Goal: Task Accomplishment & Management: Use online tool/utility

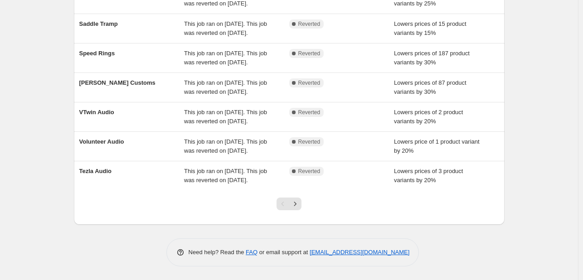
scroll to position [276, 0]
click at [293, 198] on button "Next" at bounding box center [295, 204] width 13 height 13
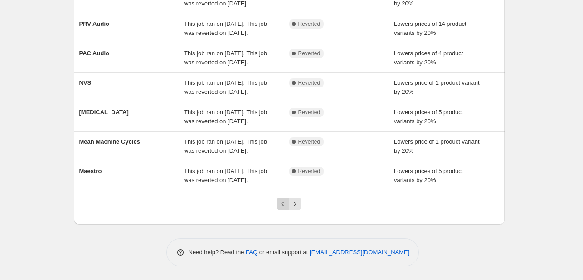
click at [284, 204] on icon "Previous" at bounding box center [282, 204] width 3 height 5
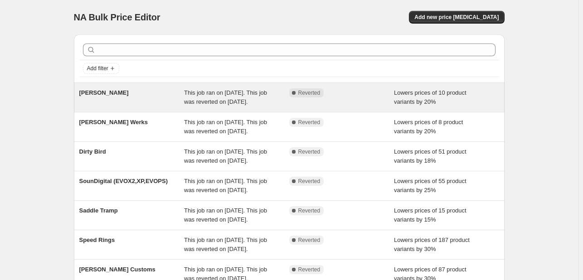
click at [266, 107] on div "This job ran on September 3, 2025. This job was reverted on September 4, 2025." at bounding box center [236, 97] width 105 height 18
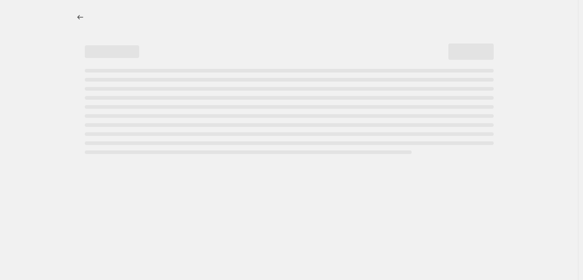
select select "percentage"
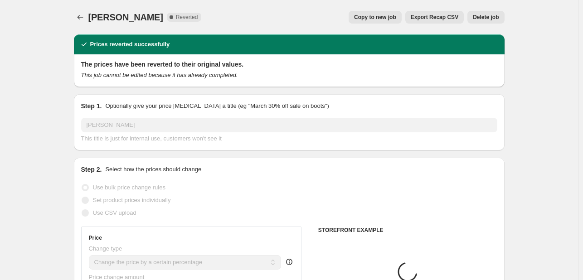
select select "vendor"
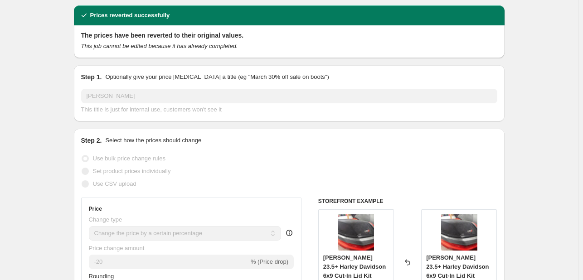
scroll to position [4, 0]
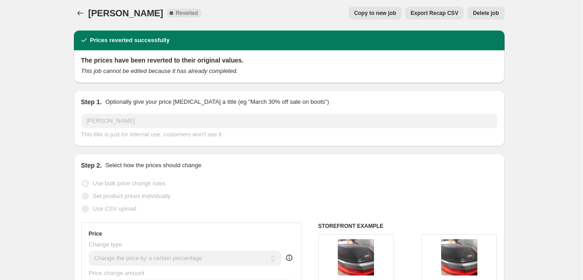
click at [395, 13] on span "Copy to new job" at bounding box center [375, 13] width 42 height 7
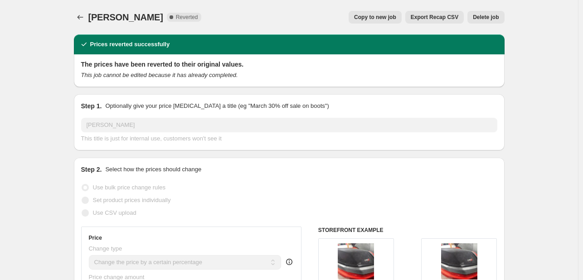
select select "percentage"
select select "vendor"
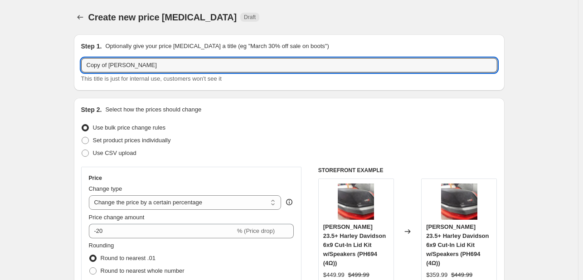
drag, startPoint x: 111, startPoint y: 68, endPoint x: 75, endPoint y: 69, distance: 35.4
click at [143, 73] on div "Cerwin Vega This title is just for internal use, customers won't see it" at bounding box center [289, 70] width 416 height 25
click at [144, 68] on input "[PERSON_NAME]" at bounding box center [289, 65] width 416 height 15
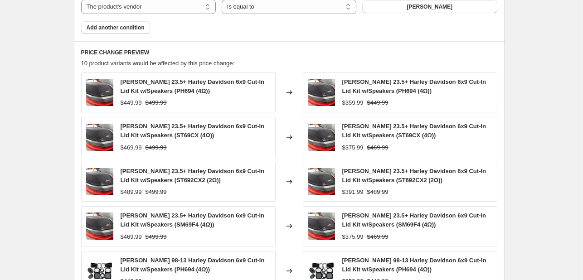
scroll to position [742, 0]
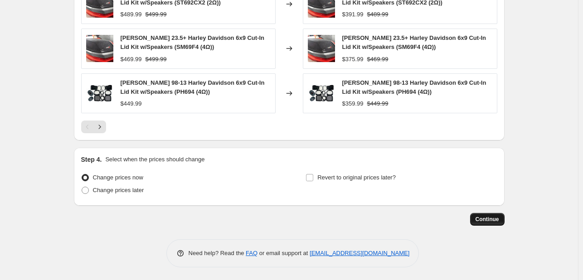
type input "Cerwin Vega 20%"
click at [482, 216] on span "Continue" at bounding box center [487, 219] width 24 height 7
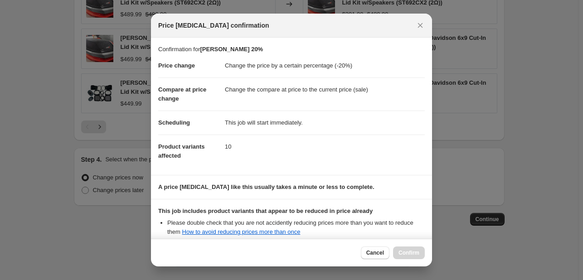
scroll to position [101, 0]
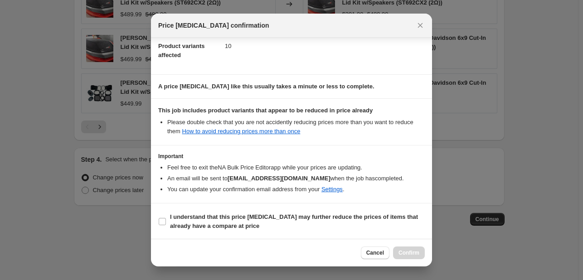
click at [361, 234] on section "I understand that this price [MEDICAL_DATA] may further reduce the prices of it…" at bounding box center [291, 222] width 281 height 36
click at [363, 223] on span "I understand that this price [MEDICAL_DATA] may further reduce the prices of it…" at bounding box center [297, 222] width 255 height 18
click at [166, 223] on input "I understand that this price [MEDICAL_DATA] may further reduce the prices of it…" at bounding box center [162, 221] width 7 height 7
checkbox input "true"
click at [399, 247] on button "Confirm" at bounding box center [409, 253] width 32 height 13
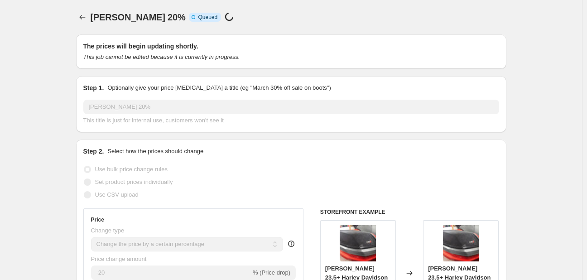
select select "percentage"
select select "vendor"
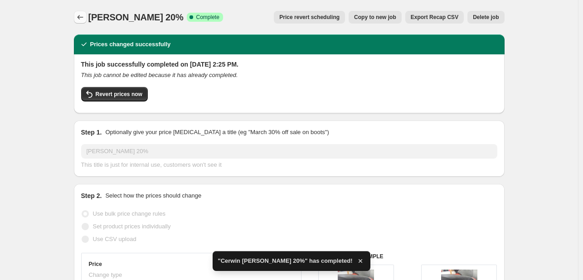
click at [85, 14] on icon "Price change jobs" at bounding box center [80, 17] width 9 height 9
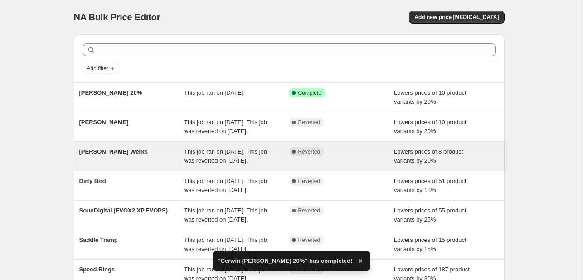
click at [132, 165] on div "[PERSON_NAME] Werks" at bounding box center [131, 156] width 105 height 18
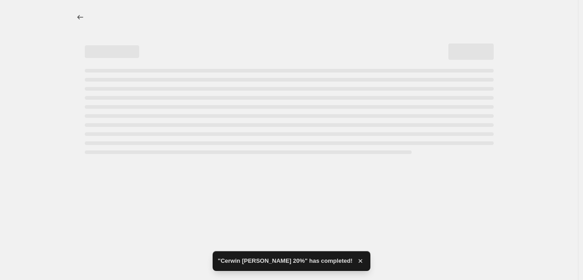
select select "percentage"
select select "vendor"
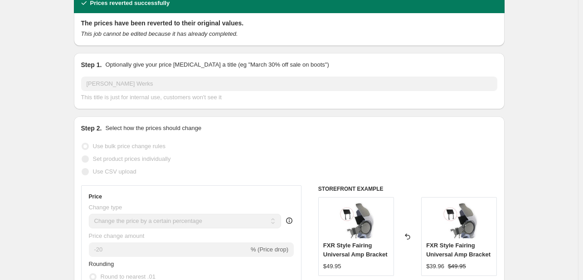
scroll to position [40, 0]
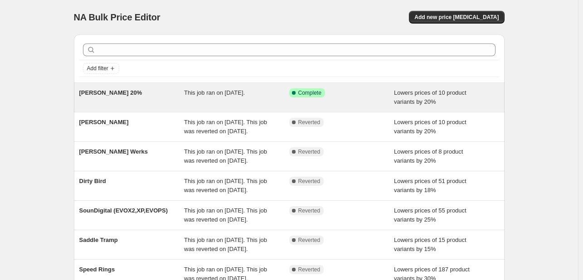
click at [124, 89] on span "Cerwin Vega 20%" at bounding box center [110, 92] width 63 height 7
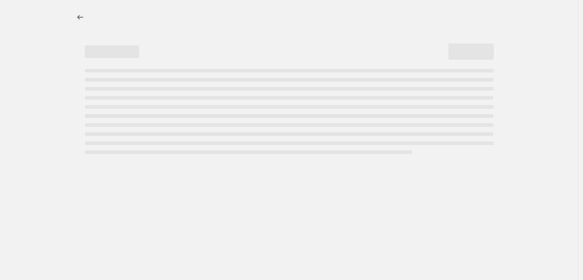
select select "percentage"
select select "vendor"
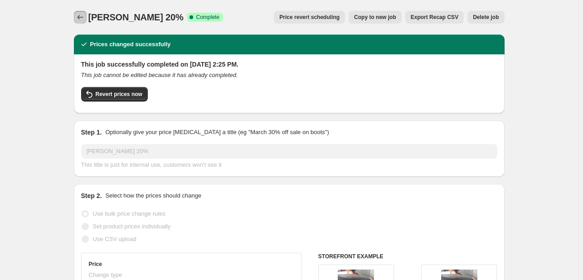
click at [82, 12] on button "Price change jobs" at bounding box center [80, 17] width 13 height 13
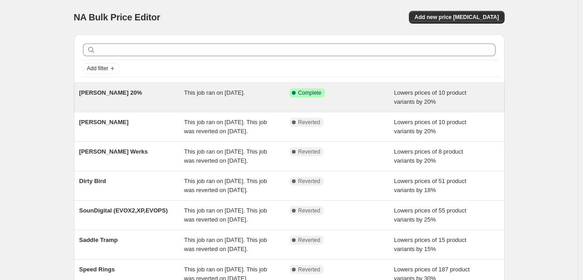
click at [184, 90] on div "Cerwin Vega 20%" at bounding box center [131, 97] width 105 height 18
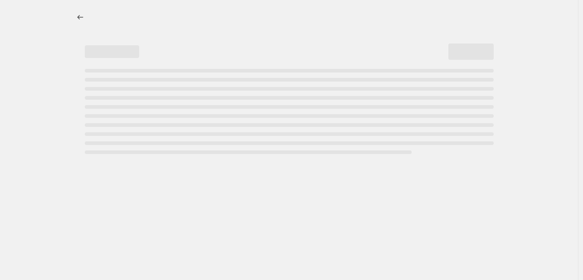
select select "percentage"
select select "vendor"
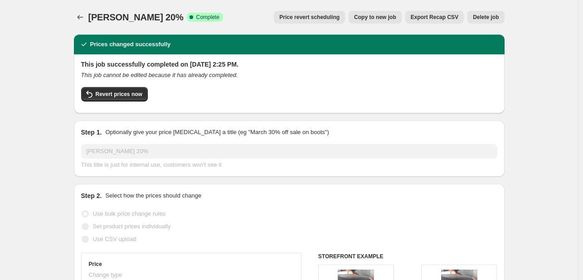
click at [370, 17] on span "Copy to new job" at bounding box center [375, 17] width 42 height 7
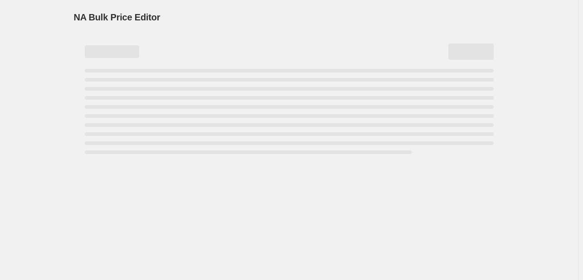
select select "percentage"
select select "vendor"
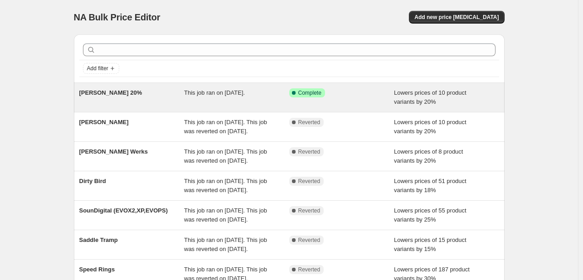
drag, startPoint x: 192, startPoint y: 91, endPoint x: 177, endPoint y: 94, distance: 15.7
click at [251, 103] on div "This job ran on [DATE]." at bounding box center [236, 97] width 105 height 18
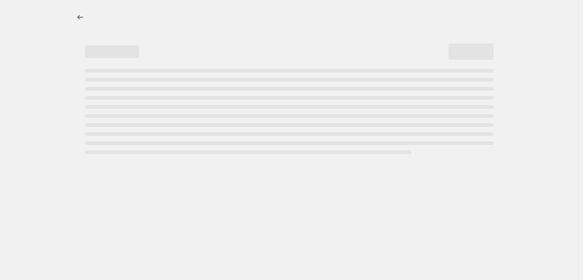
select select "percentage"
select select "vendor"
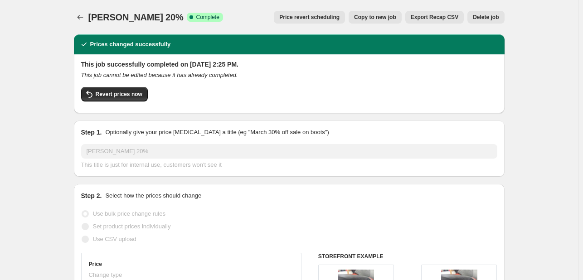
click at [339, 17] on span "Price revert scheduling" at bounding box center [309, 17] width 60 height 7
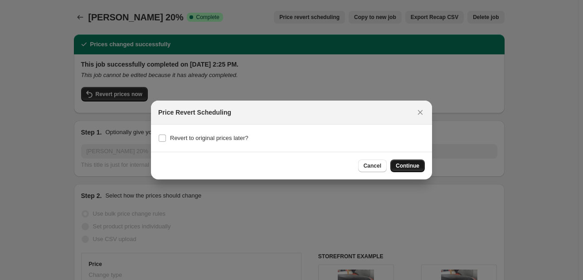
click at [408, 172] on button "Continue" at bounding box center [407, 166] width 34 height 13
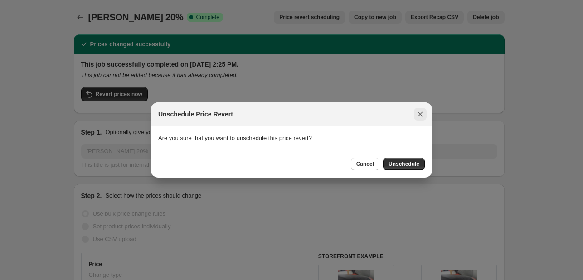
click at [419, 116] on icon "Close" at bounding box center [420, 114] width 9 height 9
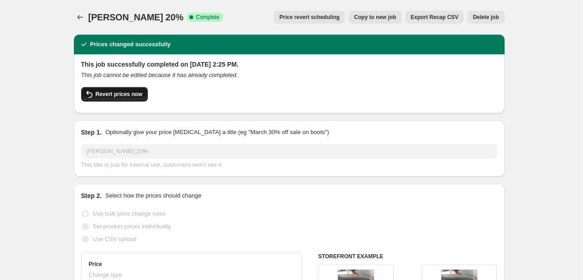
click at [114, 92] on span "Revert prices now" at bounding box center [119, 94] width 47 height 7
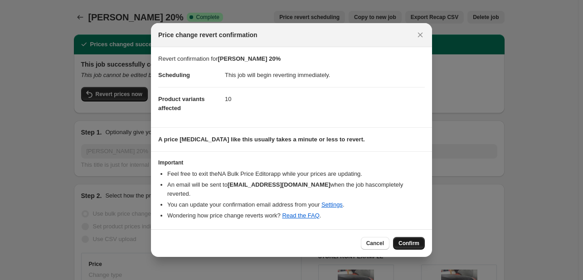
click at [417, 242] on span "Confirm" at bounding box center [408, 243] width 21 height 7
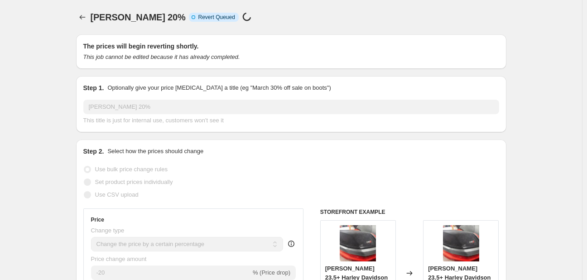
select select "percentage"
select select "vendor"
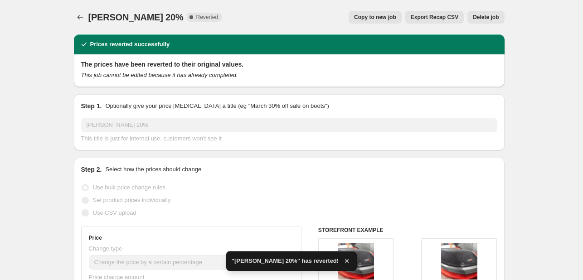
click at [379, 22] on button "Copy to new job" at bounding box center [375, 17] width 53 height 13
select select "percentage"
select select "vendor"
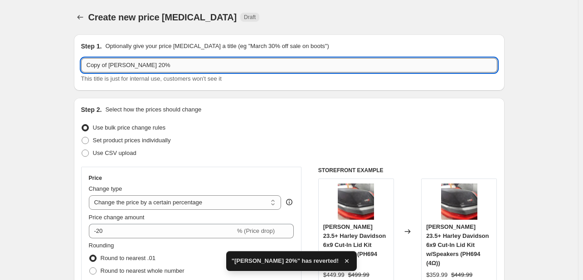
click at [114, 65] on input "Copy of Cerwin Vega 20%" at bounding box center [289, 65] width 416 height 15
drag, startPoint x: 112, startPoint y: 65, endPoint x: 75, endPoint y: 53, distance: 39.1
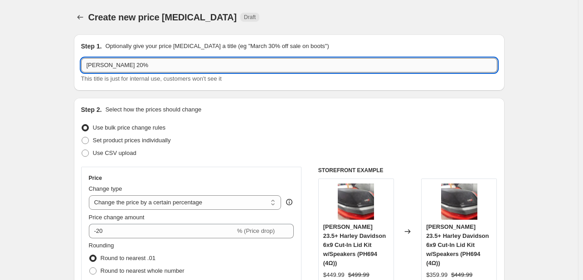
drag, startPoint x: 134, startPoint y: 64, endPoint x: 121, endPoint y: 64, distance: 13.2
click at [121, 64] on input "Cerwin Vega 20%" at bounding box center [289, 65] width 416 height 15
type input "[PERSON_NAME]"
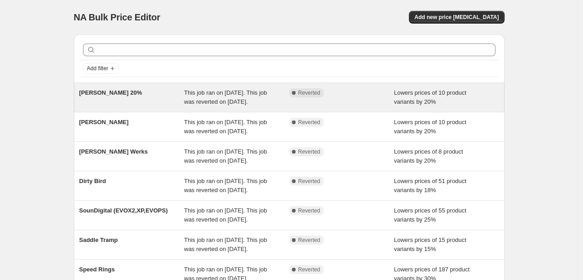
click at [164, 107] on div "Cerwin Vega 20%" at bounding box center [131, 97] width 105 height 18
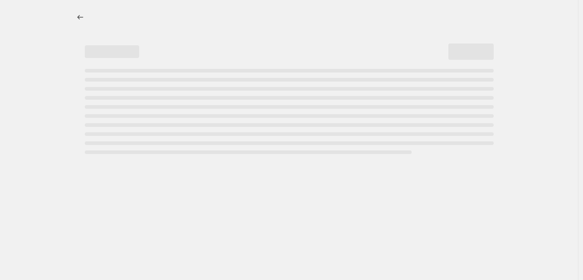
select select "percentage"
select select "vendor"
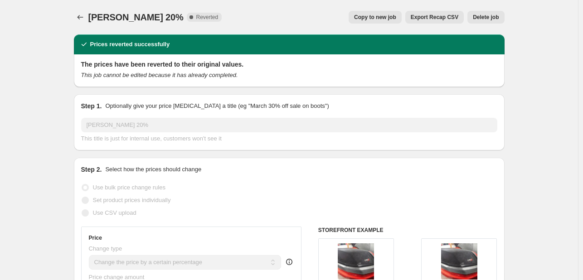
click at [479, 18] on span "Delete job" at bounding box center [486, 17] width 26 height 7
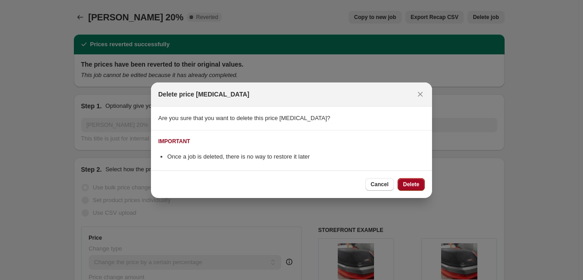
click at [408, 180] on button "Delete" at bounding box center [411, 184] width 27 height 13
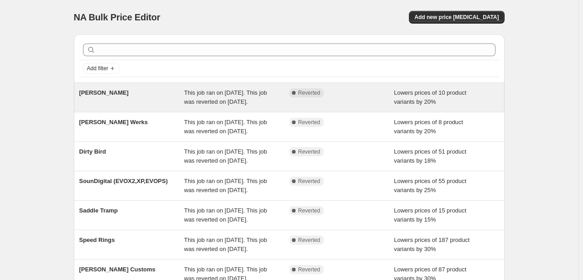
click at [457, 107] on div "Lowers prices of 10 product variants by 20%" at bounding box center [446, 97] width 105 height 18
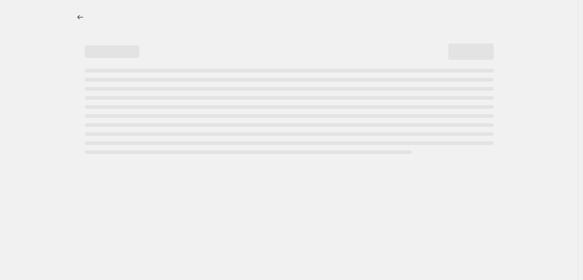
select select "percentage"
select select "vendor"
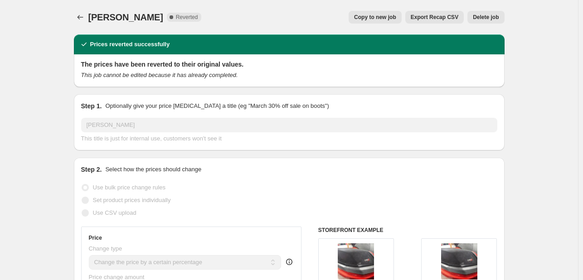
click at [489, 17] on span "Delete job" at bounding box center [486, 17] width 26 height 7
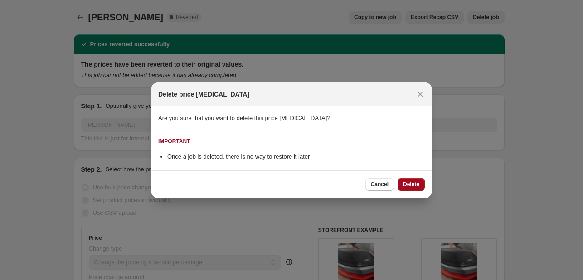
click at [409, 181] on span "Delete" at bounding box center [411, 184] width 16 height 7
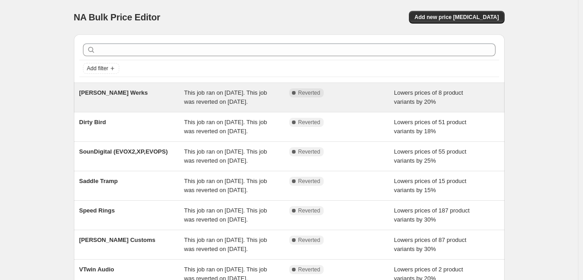
click at [198, 104] on span "This job ran on [DATE]. This job was reverted on [DATE]." at bounding box center [225, 97] width 83 height 16
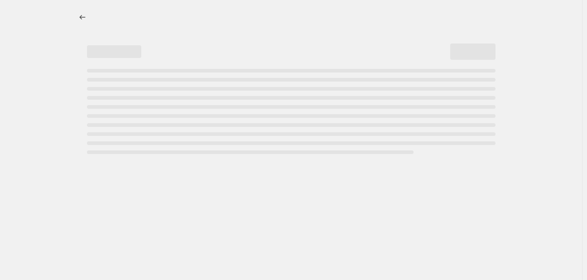
select select "percentage"
select select "vendor"
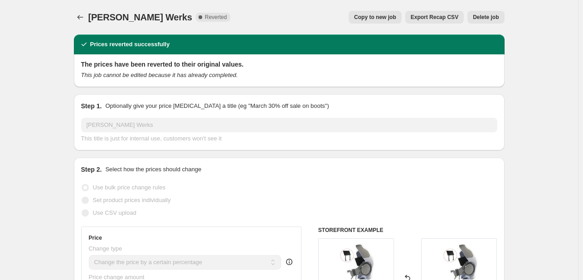
click at [481, 14] on span "Delete job" at bounding box center [486, 17] width 26 height 7
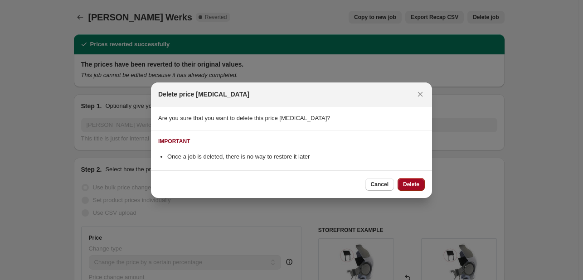
click at [407, 183] on span "Delete" at bounding box center [411, 184] width 16 height 7
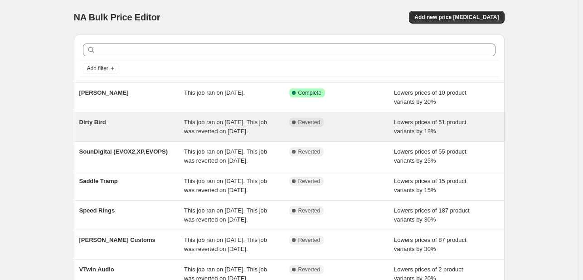
click at [135, 129] on div "Dirty Bird" at bounding box center [131, 127] width 105 height 18
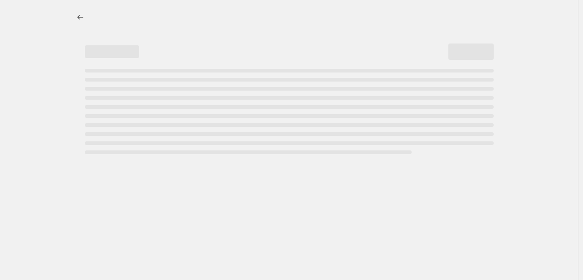
select select "percentage"
select select "vendor"
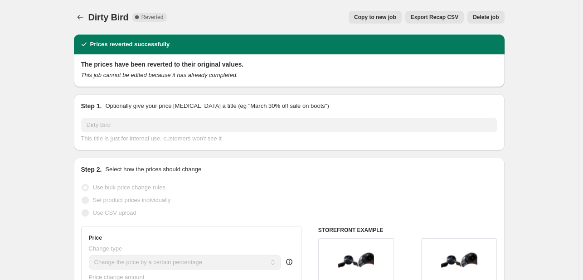
select select "percentage"
select select "vendor"
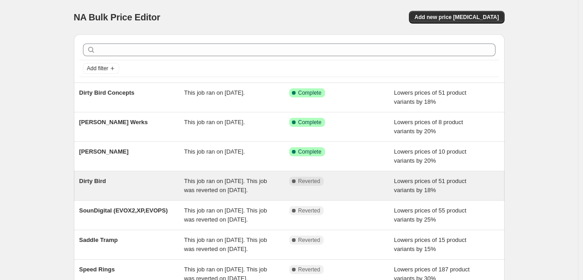
click at [301, 181] on span "Reverted" at bounding box center [309, 181] width 22 height 7
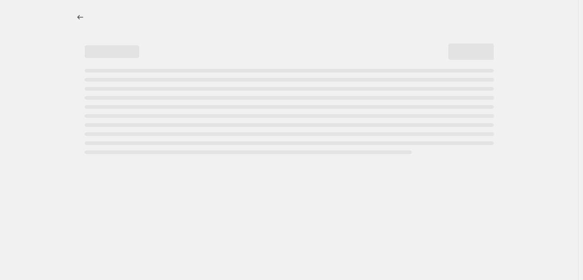
select select "percentage"
select select "vendor"
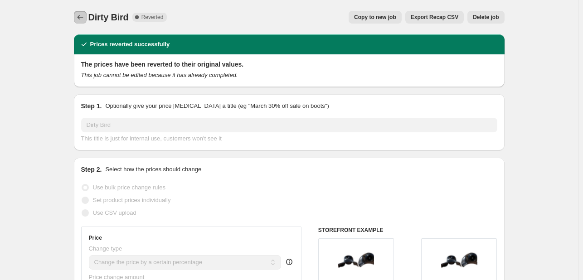
click at [85, 12] on button "Price change jobs" at bounding box center [80, 17] width 13 height 13
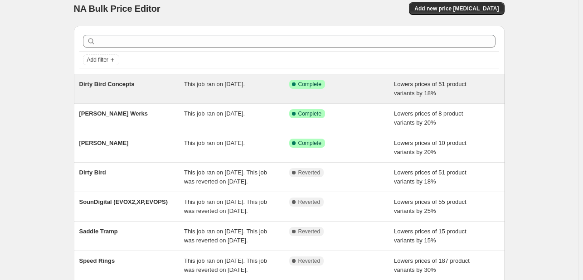
scroll to position [7, 0]
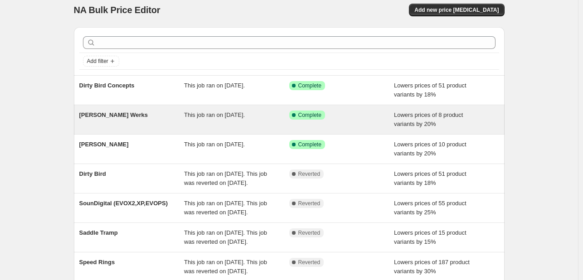
click at [392, 111] on div "Success Complete Complete" at bounding box center [341, 120] width 105 height 18
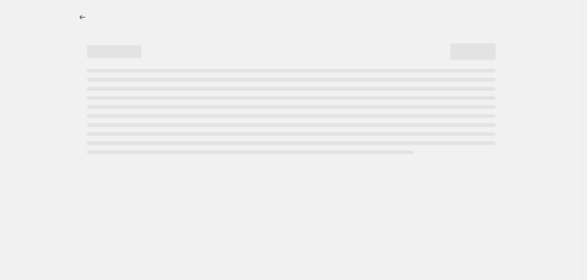
select select "percentage"
select select "vendor"
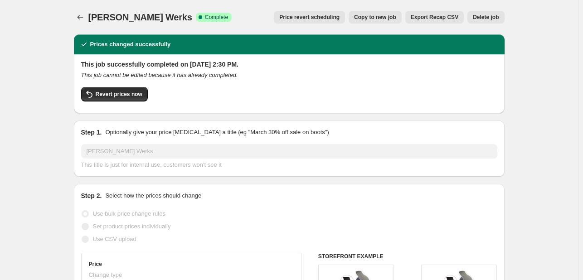
click at [373, 85] on div "This job successfully completed on September 8, 2025 at 2:30 PM. This job canno…" at bounding box center [289, 83] width 416 height 46
click at [372, 82] on div "This job successfully completed on September 8, 2025 at 2:30 PM. This job canno…" at bounding box center [289, 83] width 416 height 46
click at [350, 258] on h6 "STOREFRONT EXAMPLE" at bounding box center [407, 256] width 179 height 7
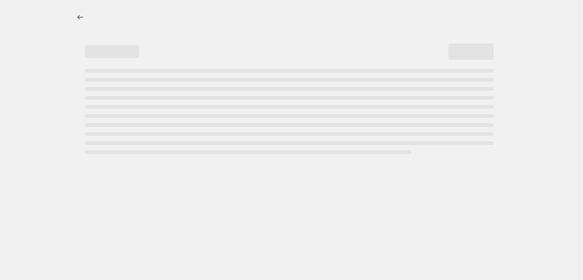
select select "percentage"
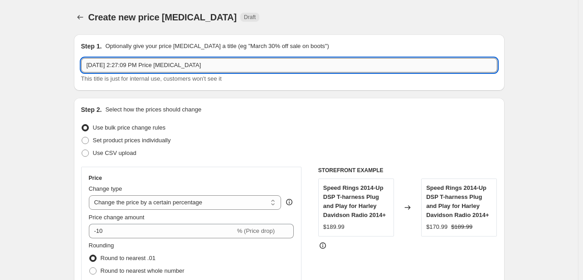
click at [283, 67] on input "Sep 8, 2025, 2:27:09 PM Price change job" at bounding box center [289, 65] width 416 height 15
type input "Cerwin Vega"
click at [196, 220] on div "Price change amount" at bounding box center [191, 217] width 205 height 9
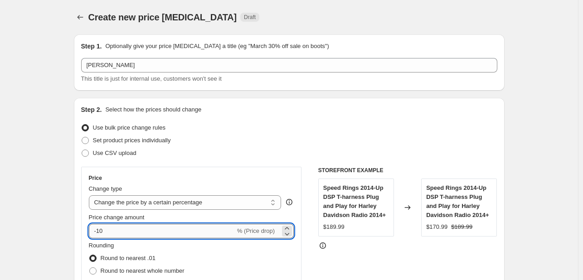
click at [188, 236] on input "-10" at bounding box center [162, 231] width 146 height 15
type input "-1"
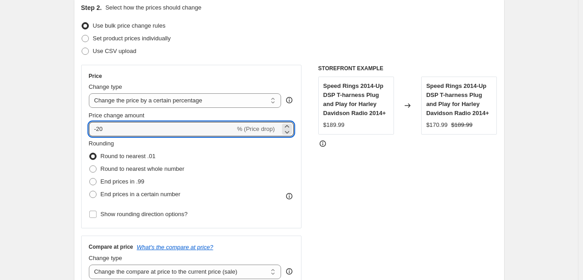
scroll to position [83, 0]
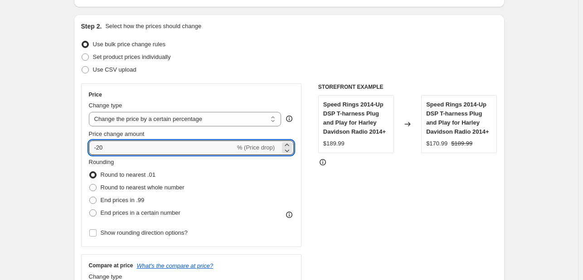
type input "-20"
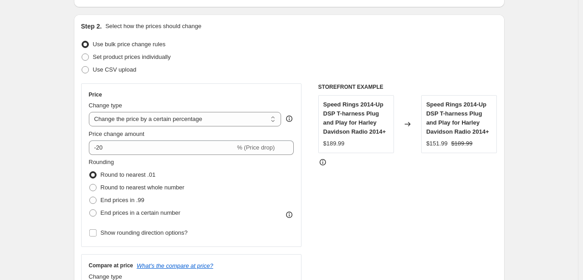
click at [225, 131] on div "Price change amount" at bounding box center [191, 134] width 205 height 9
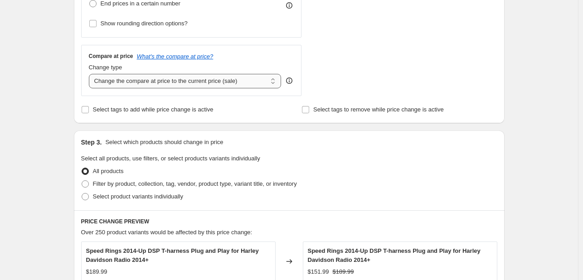
scroll to position [293, 0]
click at [140, 186] on span "Filter by product, collection, tag, vendor, product type, variant title, or inv…" at bounding box center [195, 183] width 204 height 7
click at [82, 180] on input "Filter by product, collection, tag, vendor, product type, variant title, or inv…" at bounding box center [82, 180] width 0 height 0
radio input "true"
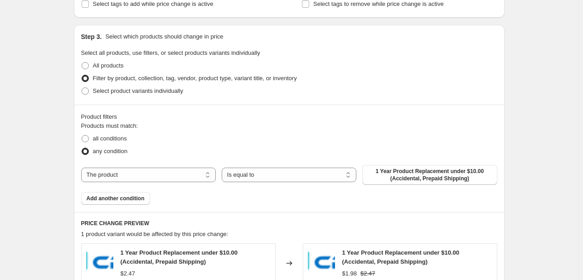
scroll to position [400, 0]
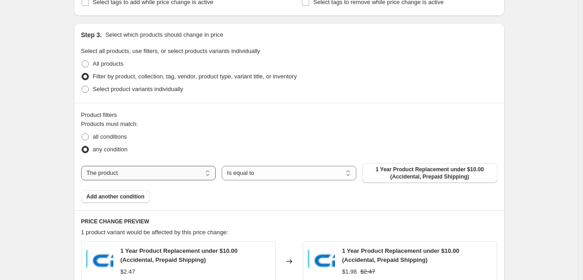
click at [210, 171] on select "The product The product's collection The product's tag The product's vendor The…" at bounding box center [148, 173] width 135 height 15
select select "vendor"
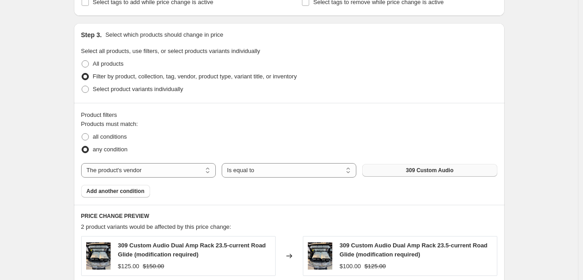
click at [425, 169] on span "309 Custom Audio" at bounding box center [430, 170] width 48 height 7
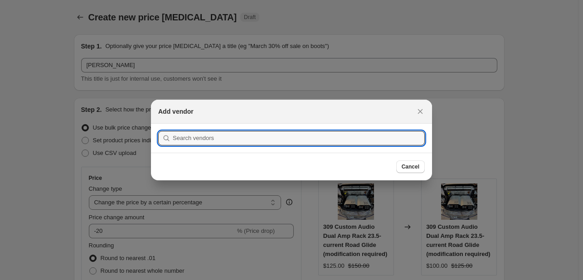
scroll to position [0, 0]
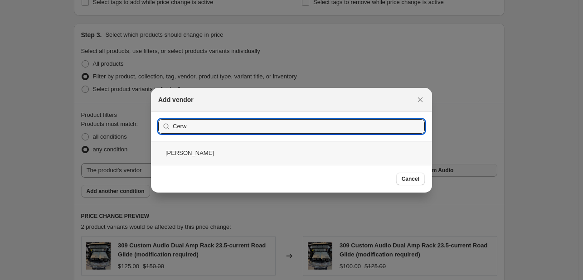
type input "Cerw"
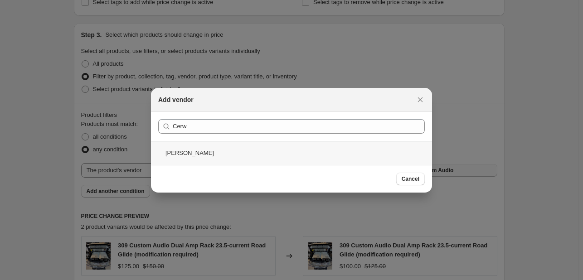
click at [322, 152] on div "Cerwin-Vega" at bounding box center [291, 153] width 281 height 24
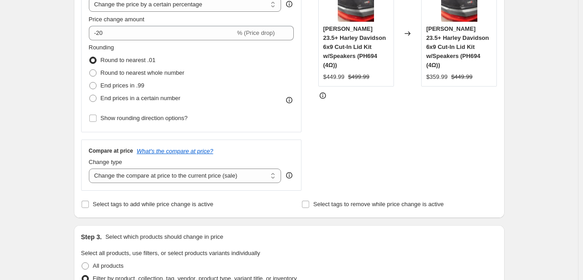
scroll to position [170, 0]
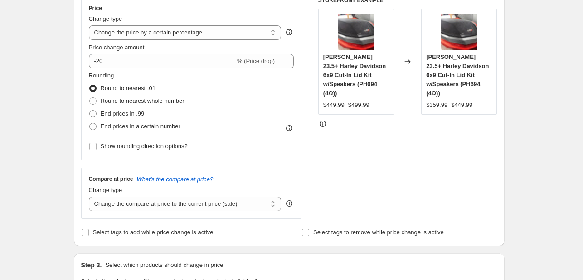
click at [462, 203] on div "STOREFRONT EXAMPLE Cerwin-Vega 23.5+ Harley Davidson 6x9 Cut-In Lid Kit w/Speak…" at bounding box center [407, 108] width 179 height 222
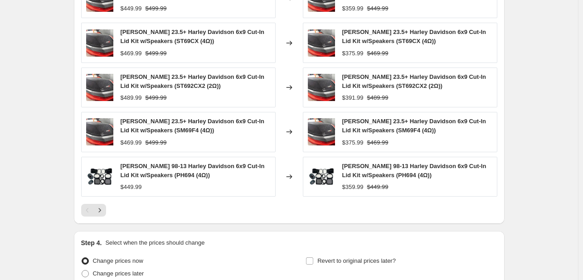
scroll to position [742, 0]
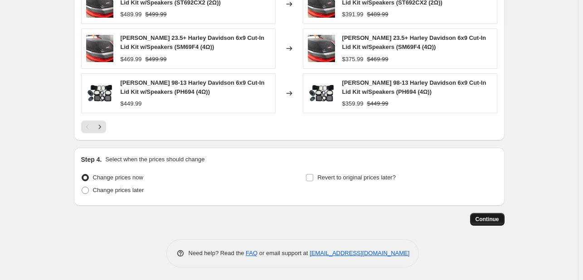
click at [484, 214] on button "Continue" at bounding box center [487, 219] width 34 height 13
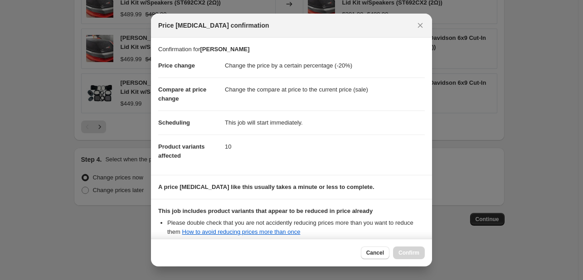
scroll to position [101, 0]
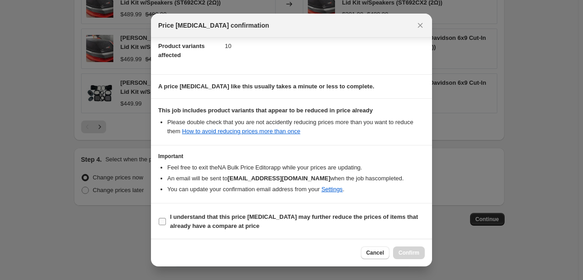
click at [263, 215] on b "I understand that this price [MEDICAL_DATA] may further reduce the prices of it…" at bounding box center [294, 221] width 248 height 16
click at [166, 218] on input "I understand that this price [MEDICAL_DATA] may further reduce the prices of it…" at bounding box center [162, 221] width 7 height 7
checkbox input "true"
click at [417, 250] on span "Confirm" at bounding box center [408, 252] width 21 height 7
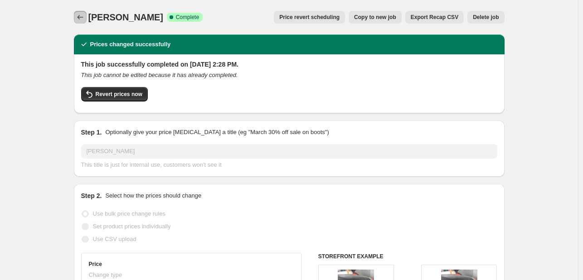
click at [83, 18] on icon "Price change jobs" at bounding box center [80, 17] width 9 height 9
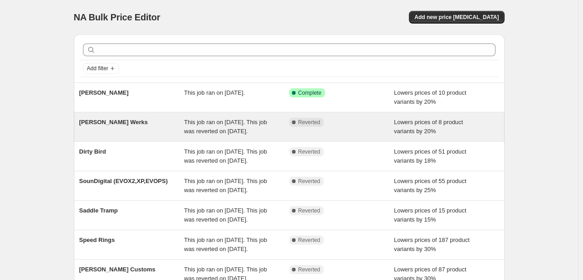
click at [105, 136] on div "[PERSON_NAME] Werks" at bounding box center [131, 127] width 105 height 18
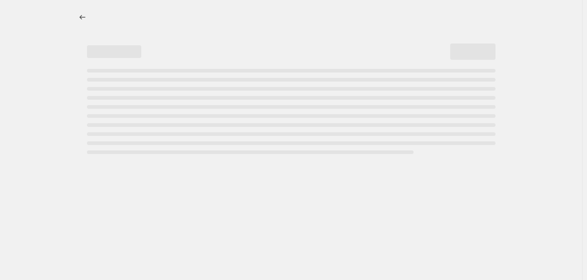
select select "percentage"
select select "vendor"
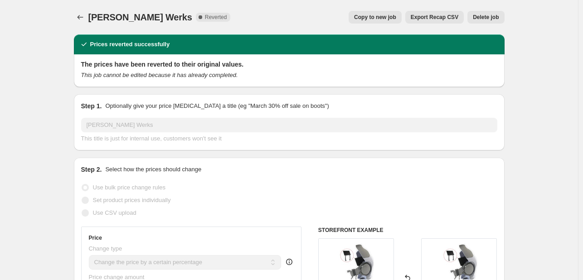
click at [378, 15] on span "Copy to new job" at bounding box center [375, 17] width 42 height 7
select select "percentage"
select select "vendor"
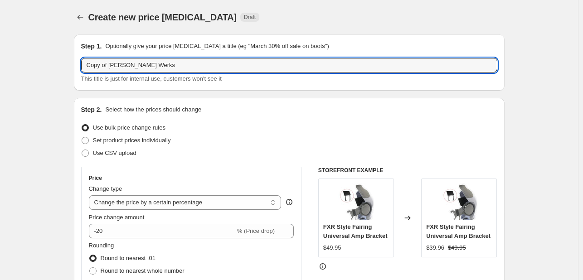
drag, startPoint x: 111, startPoint y: 68, endPoint x: 73, endPoint y: 62, distance: 39.0
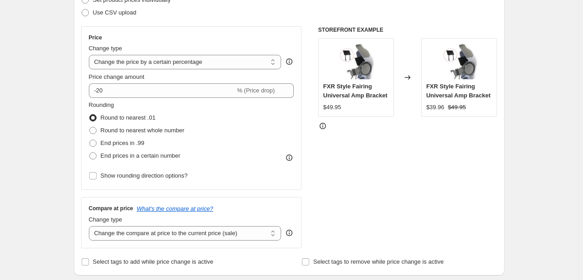
scroll to position [145, 0]
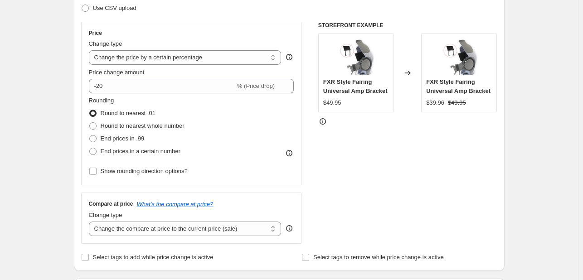
type input "[PERSON_NAME] Werks"
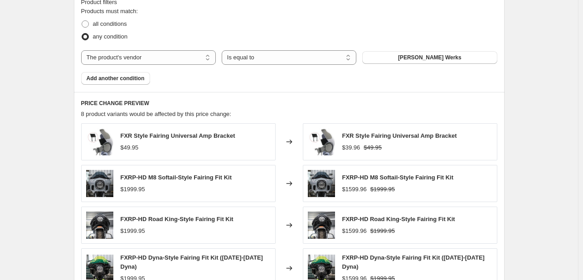
scroll to position [727, 0]
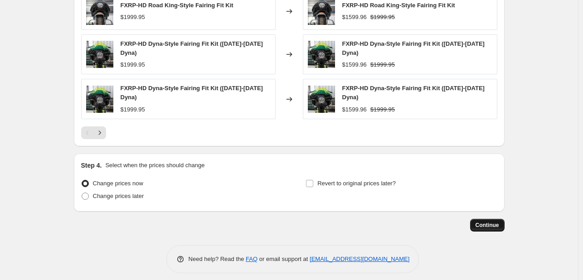
click at [483, 219] on button "Continue" at bounding box center [487, 225] width 34 height 13
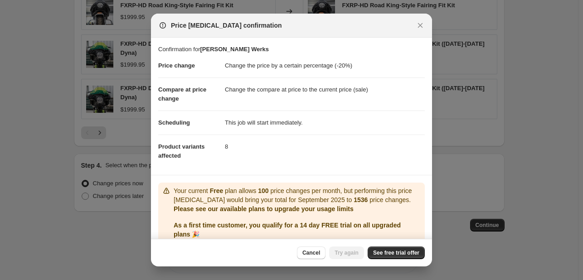
scroll to position [36, 0]
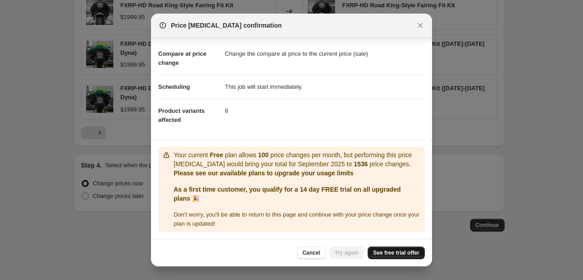
click at [373, 255] on link "See free trial offer" at bounding box center [396, 253] width 57 height 13
click at [345, 249] on button "Try again" at bounding box center [346, 253] width 35 height 13
click at [320, 252] on span "Cancel" at bounding box center [311, 252] width 18 height 7
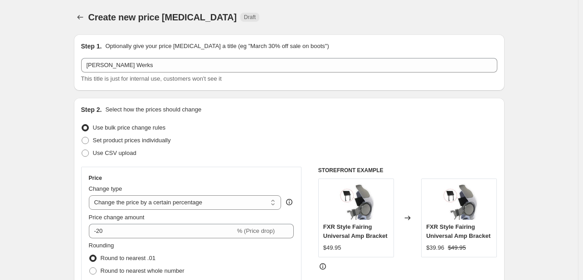
scroll to position [727, 0]
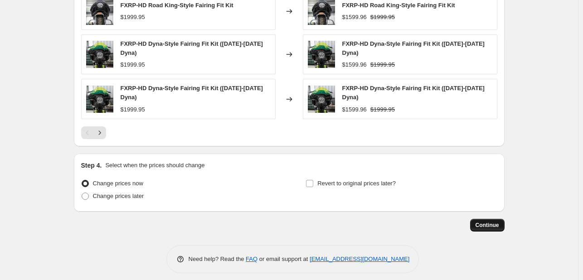
click at [483, 222] on span "Continue" at bounding box center [487, 225] width 24 height 7
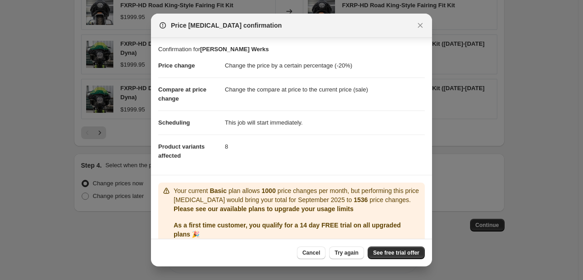
scroll to position [36, 0]
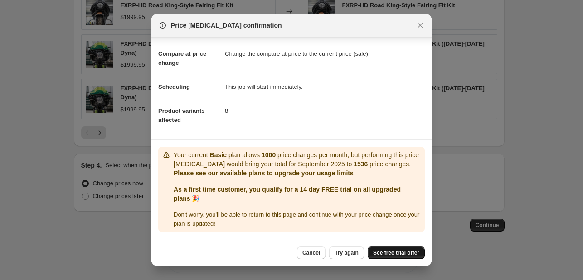
click at [382, 251] on span "See free trial offer" at bounding box center [396, 252] width 46 height 7
click at [352, 249] on button "Try again" at bounding box center [346, 253] width 35 height 13
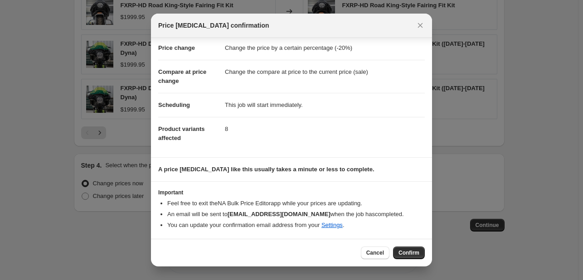
scroll to position [17, 0]
click at [406, 254] on span "Confirm" at bounding box center [408, 252] width 21 height 7
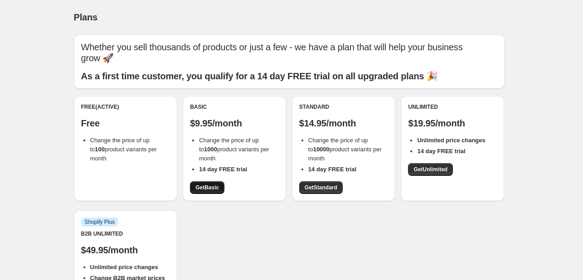
click at [209, 189] on span "Get Basic" at bounding box center [207, 187] width 24 height 7
click at [334, 193] on link "Get Standard" at bounding box center [321, 187] width 44 height 13
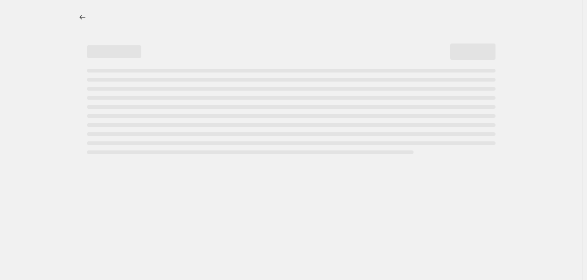
select select "percentage"
select select "vendor"
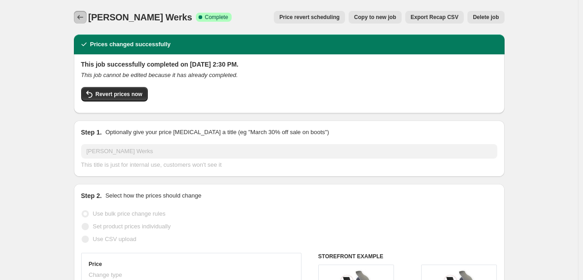
click at [76, 13] on button "Price change jobs" at bounding box center [80, 17] width 13 height 13
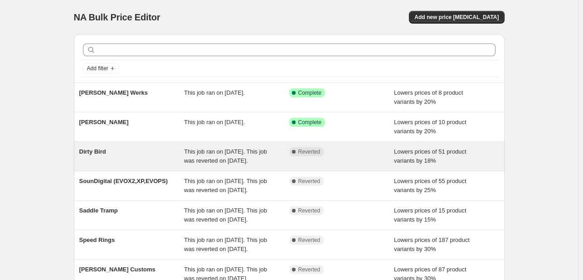
drag, startPoint x: 167, startPoint y: 150, endPoint x: 131, endPoint y: 160, distance: 37.2
click at [131, 160] on div "Dirty Bird" at bounding box center [131, 156] width 105 height 18
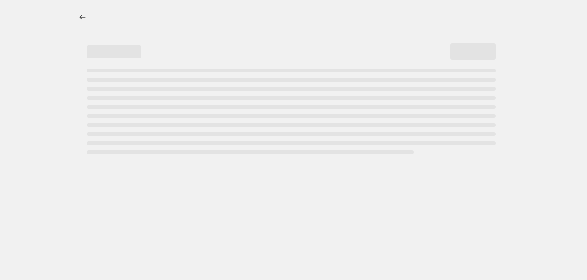
select select "percentage"
select select "vendor"
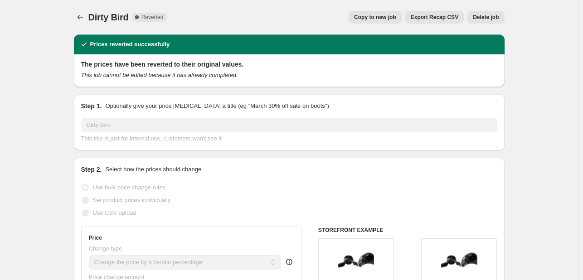
click at [376, 19] on span "Copy to new job" at bounding box center [375, 17] width 42 height 7
select select "percentage"
select select "vendor"
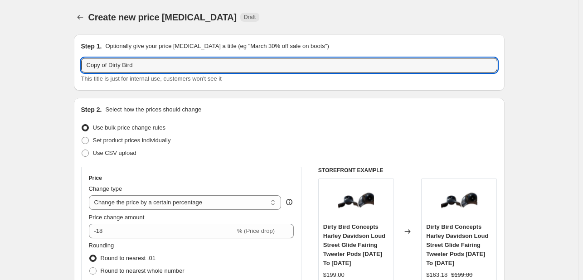
drag, startPoint x: 111, startPoint y: 64, endPoint x: 53, endPoint y: 52, distance: 59.3
click at [131, 66] on input "Dirty Bird" at bounding box center [289, 65] width 416 height 15
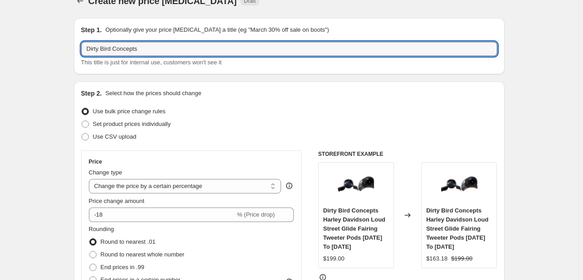
scroll to position [16, 0]
type input "Dirty Bird Concepts"
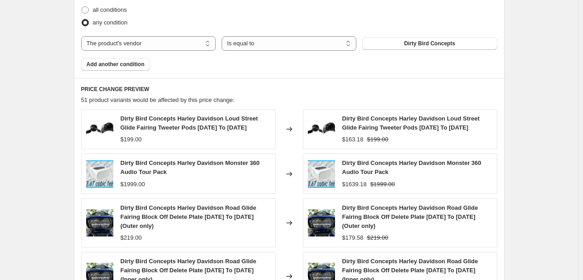
scroll to position [769, 0]
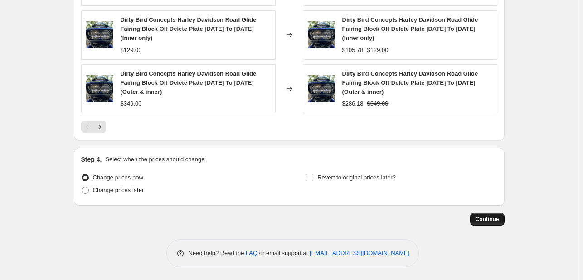
click at [486, 218] on span "Continue" at bounding box center [487, 219] width 24 height 7
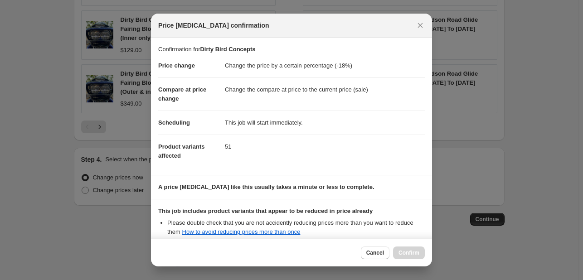
scroll to position [101, 0]
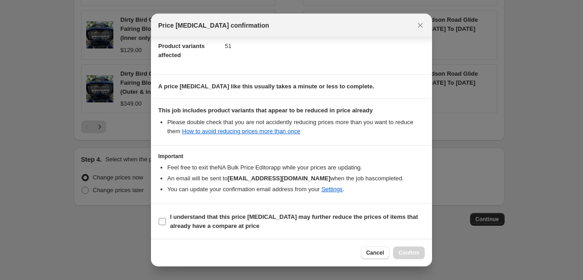
click at [243, 219] on b "I understand that this price [MEDICAL_DATA] may further reduce the prices of it…" at bounding box center [294, 221] width 248 height 16
click at [166, 219] on input "I understand that this price [MEDICAL_DATA] may further reduce the prices of it…" at bounding box center [162, 221] width 7 height 7
checkbox input "true"
click at [411, 252] on span "Confirm" at bounding box center [408, 252] width 21 height 7
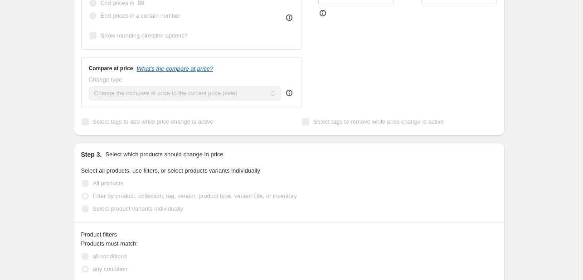
scroll to position [328, 0]
